Goal: Transaction & Acquisition: Obtain resource

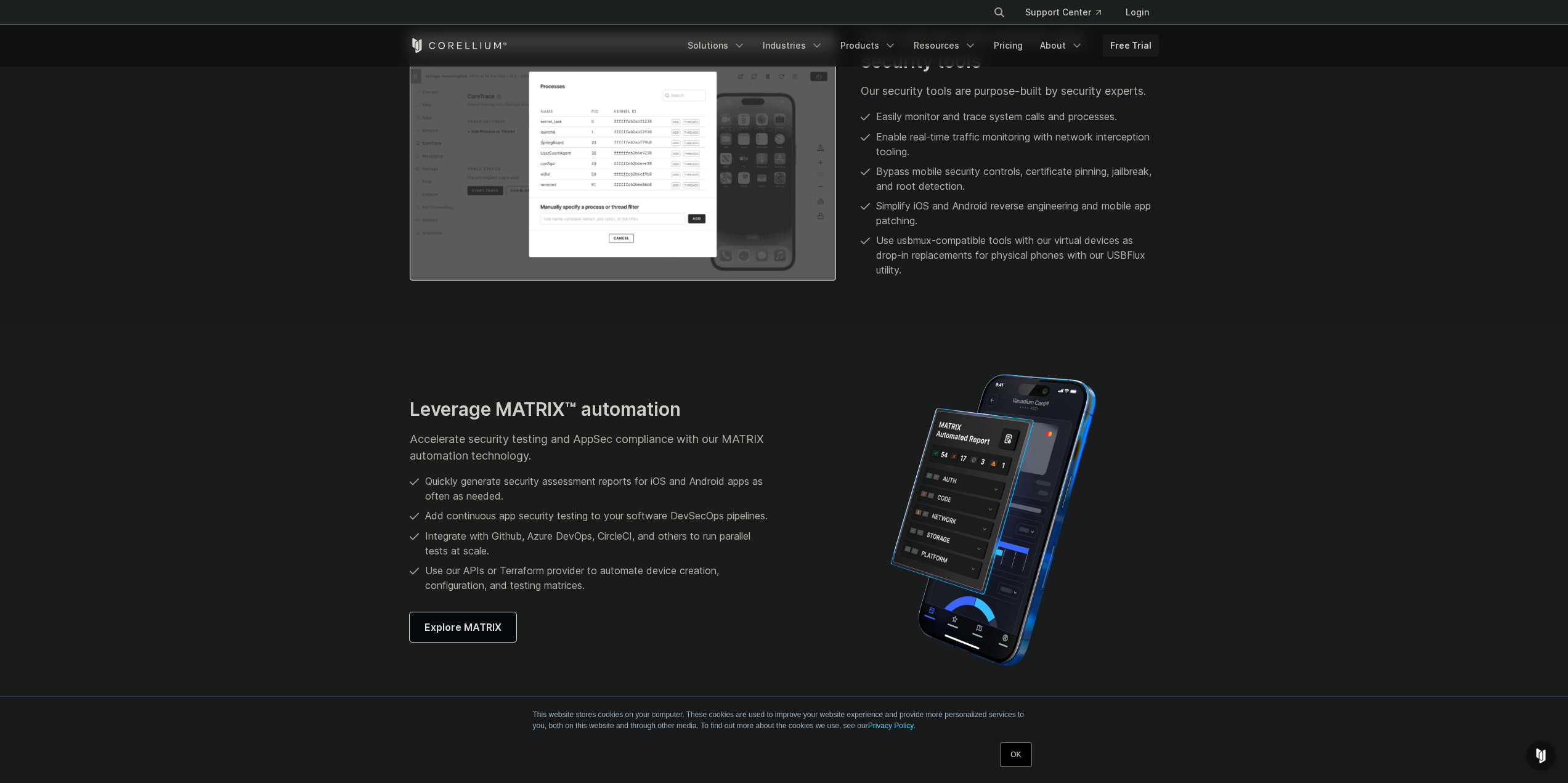
scroll to position [1603, 0]
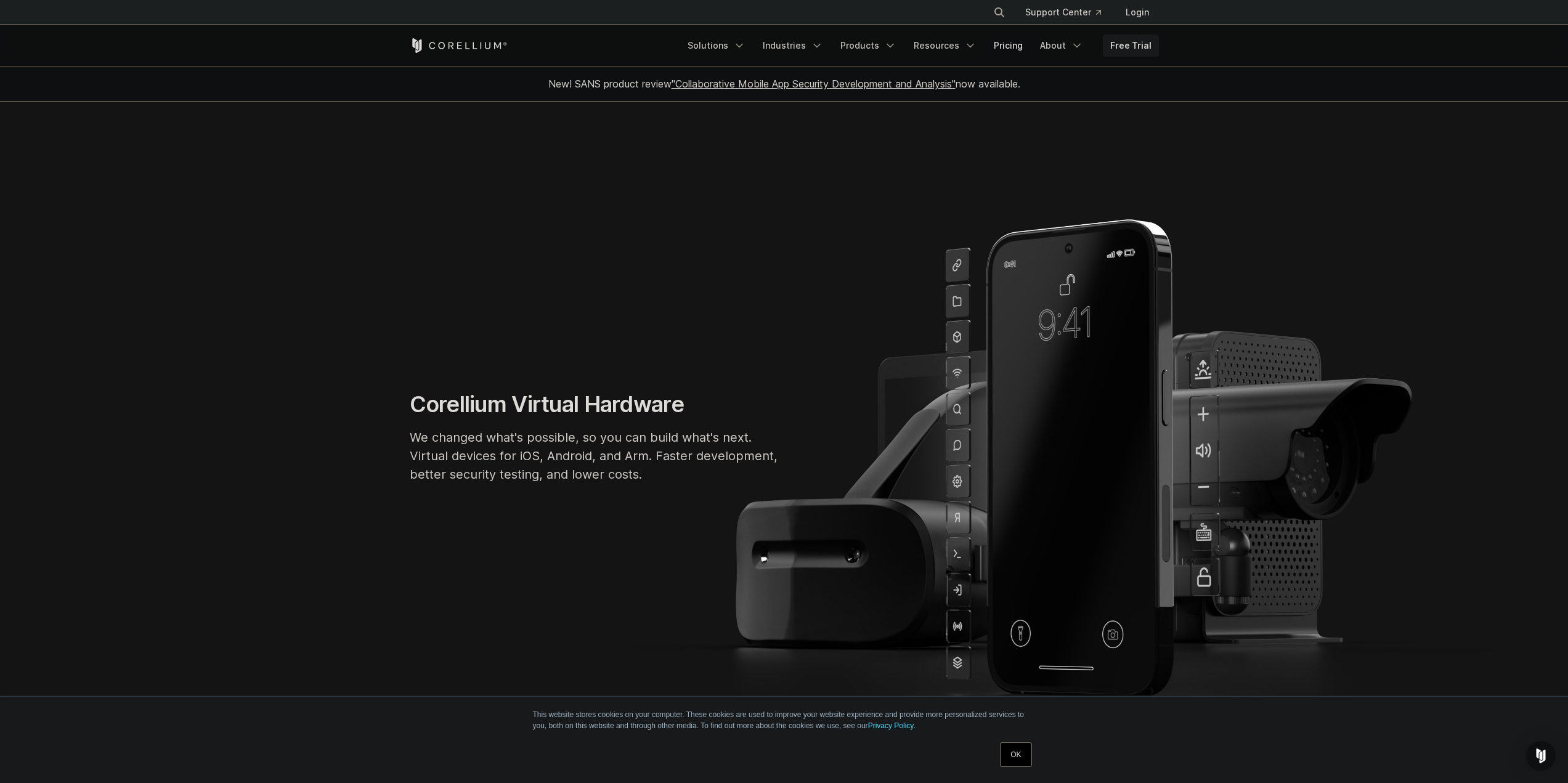
click at [1013, 47] on link "Pricing" at bounding box center [1008, 45] width 44 height 22
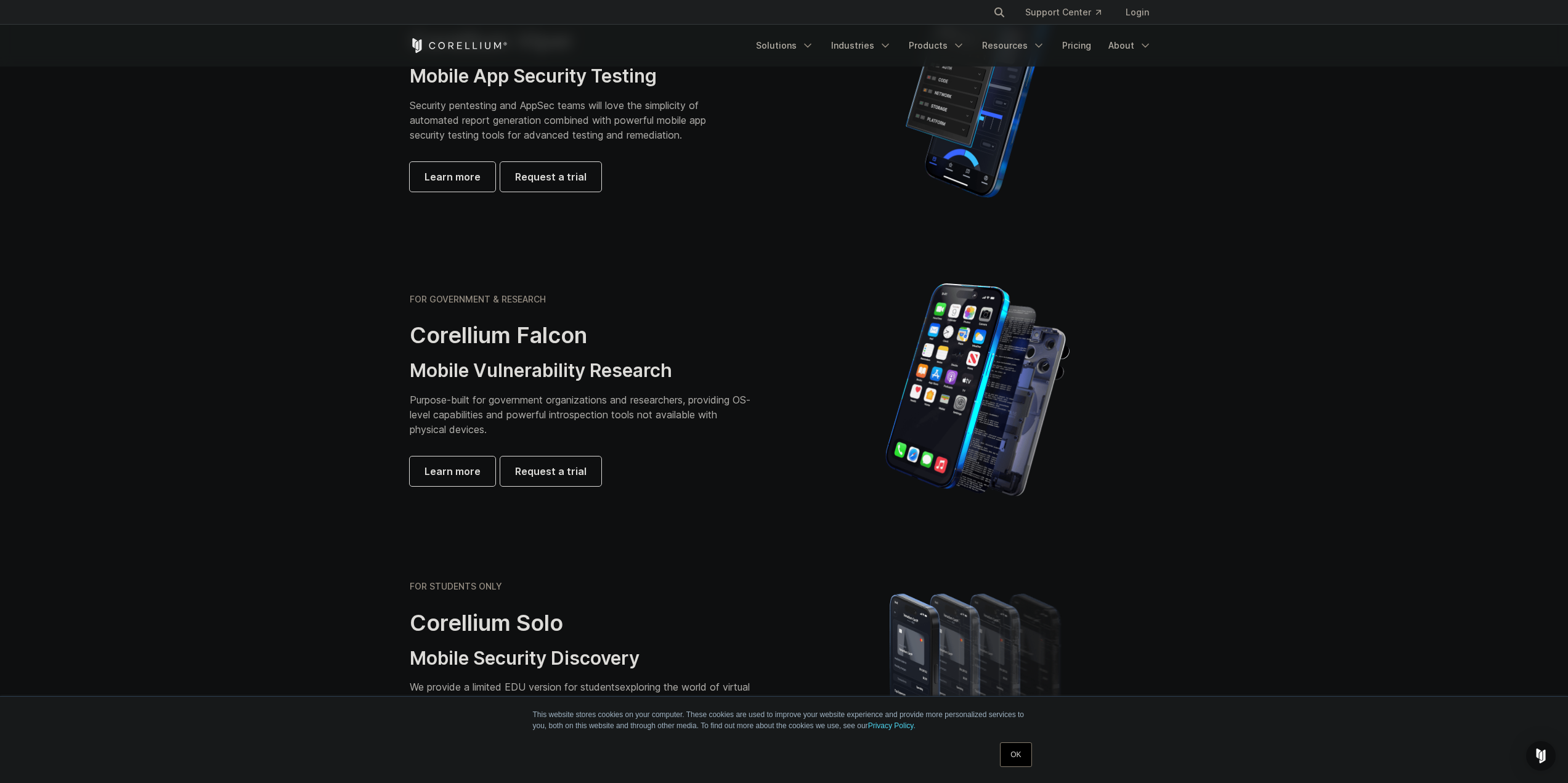
scroll to position [185, 0]
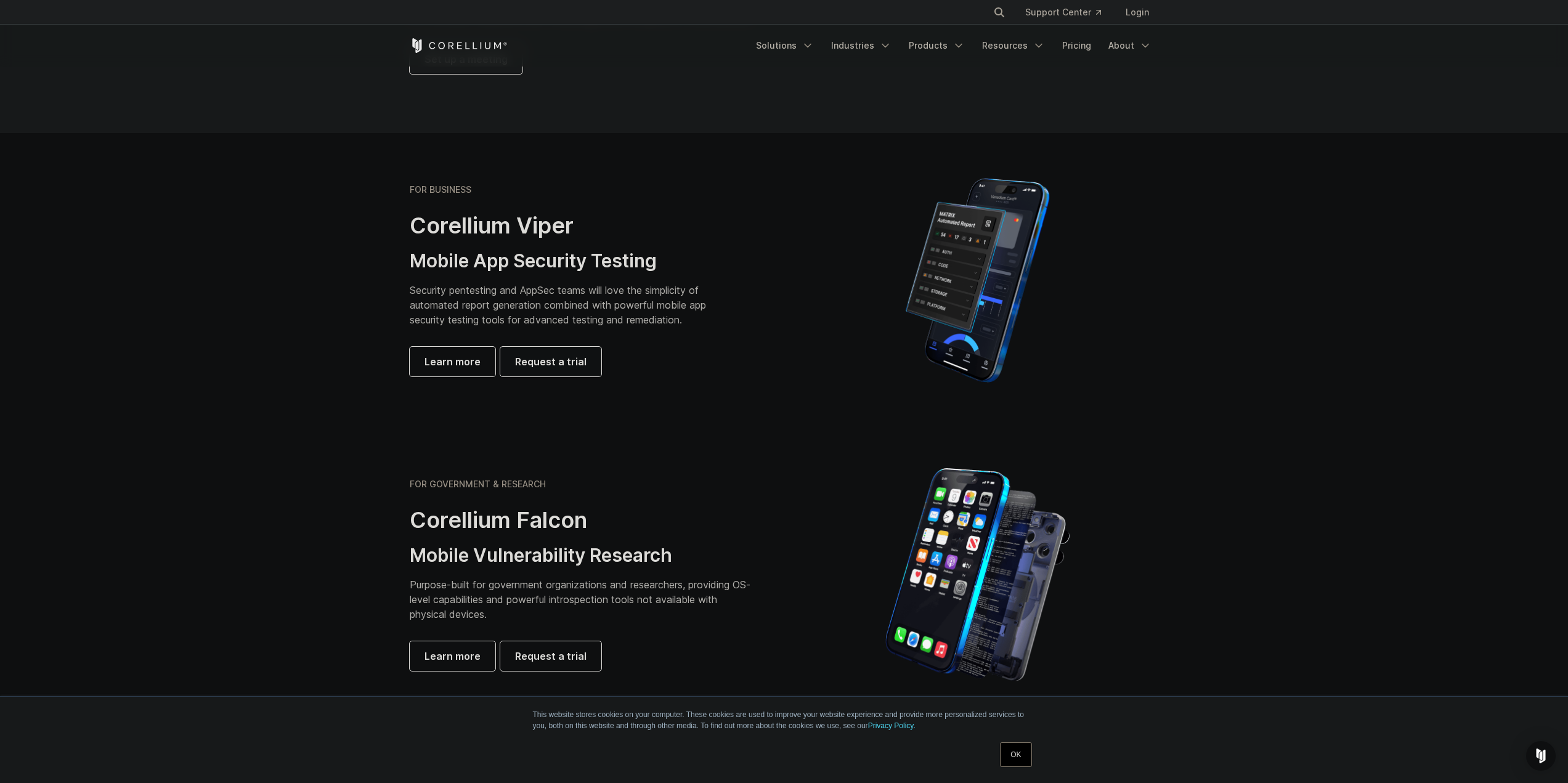
click at [562, 369] on link "Request a trial" at bounding box center [551, 362] width 101 height 30
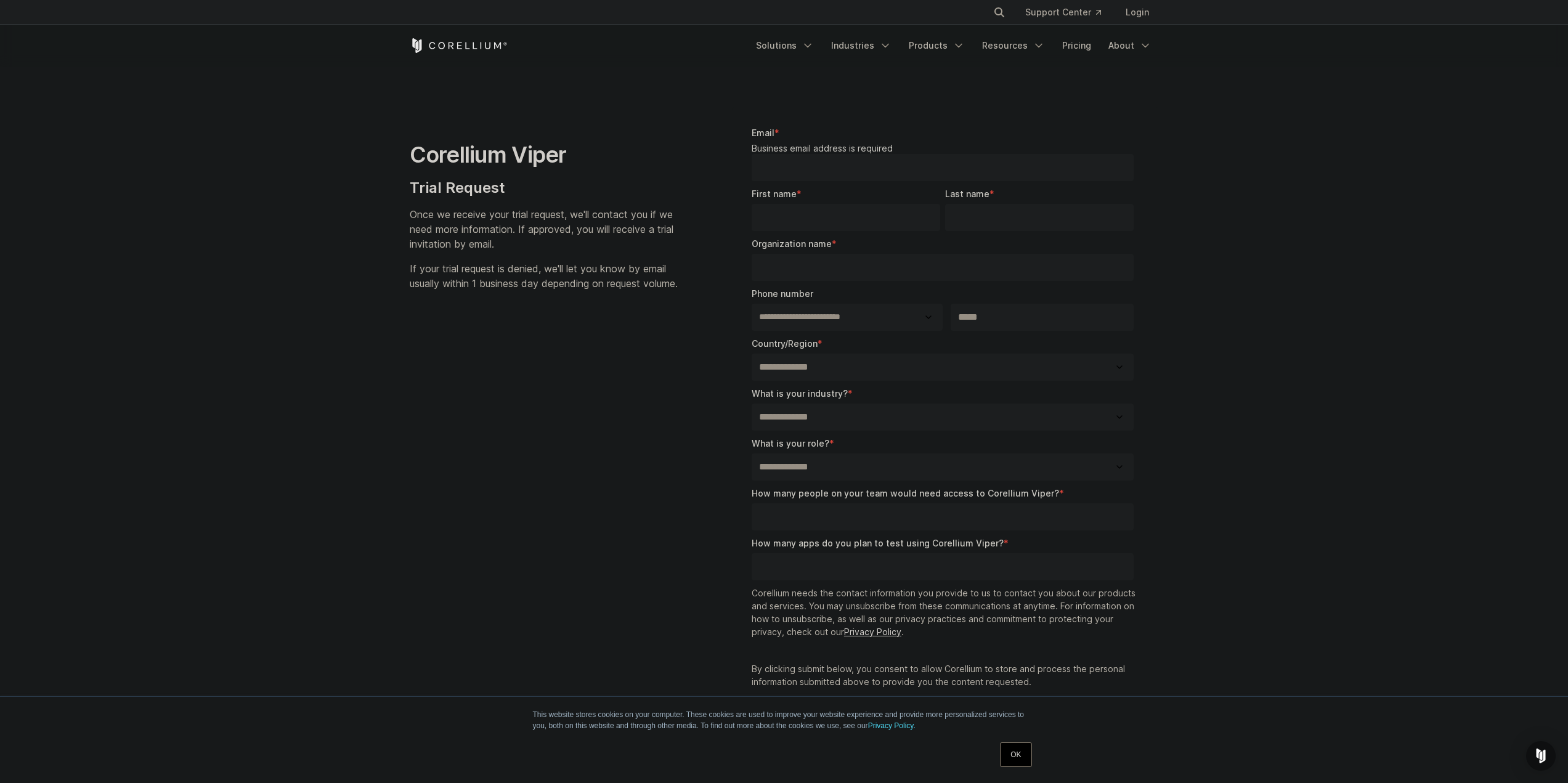
select select "**"
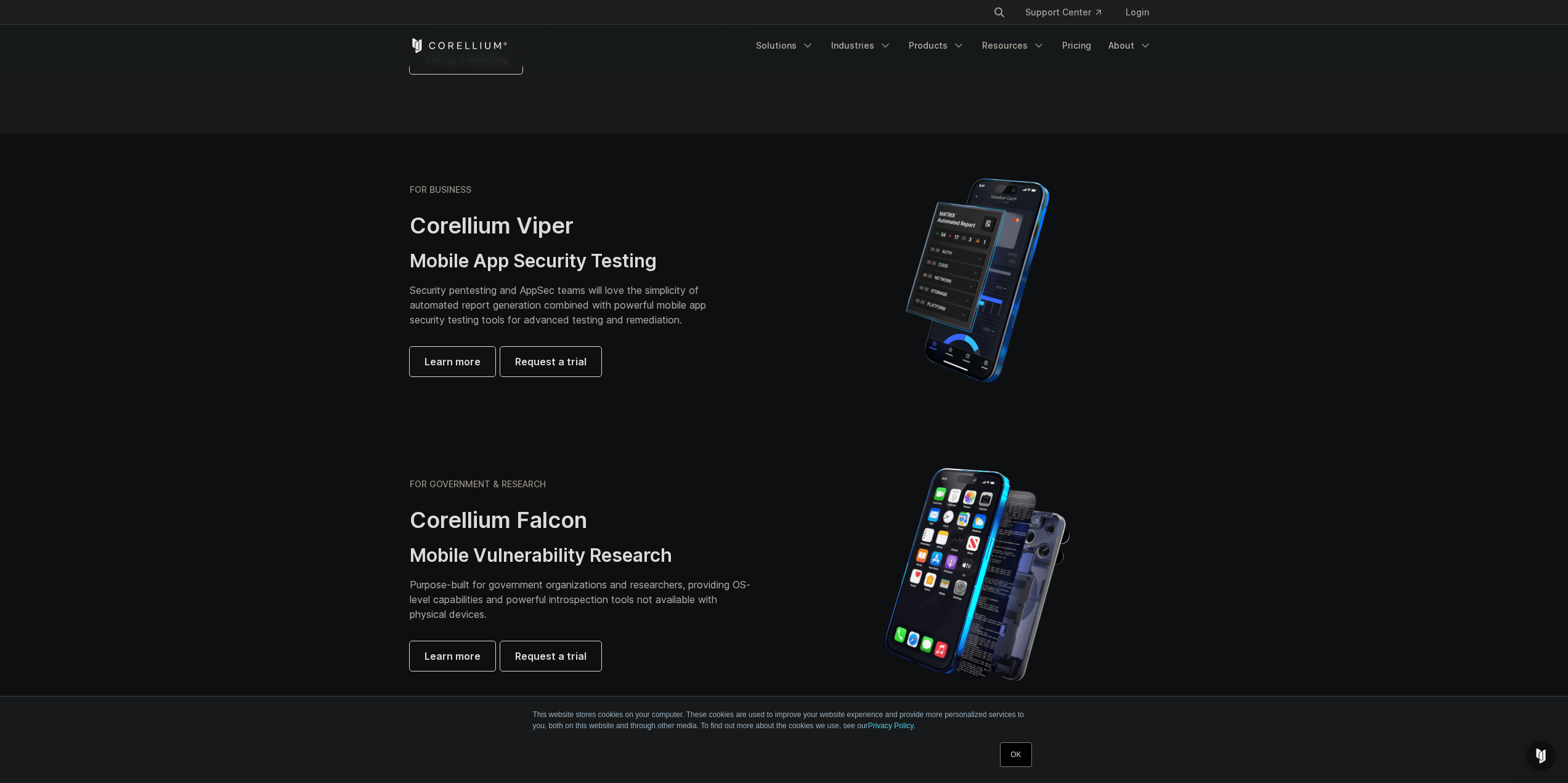
click at [451, 367] on span "Learn more" at bounding box center [452, 361] width 56 height 15
